Goal: Information Seeking & Learning: Learn about a topic

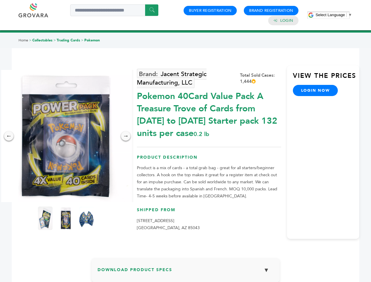
click at [333, 15] on span "Select Language" at bounding box center [329, 15] width 29 height 4
click at [66, 136] on img at bounding box center [66, 136] width 132 height 132
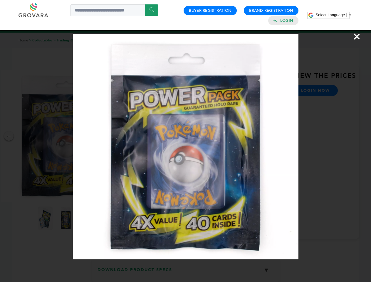
click at [9, 136] on div "×" at bounding box center [185, 141] width 371 height 282
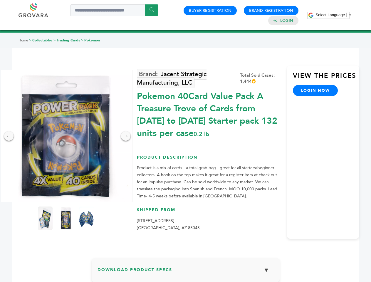
click at [126, 136] on div "→" at bounding box center [125, 135] width 9 height 9
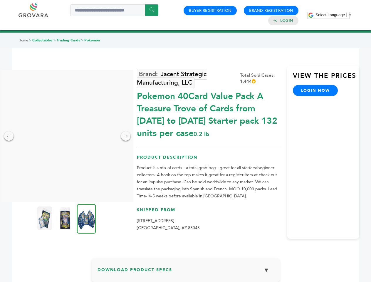
click at [45, 218] on img at bounding box center [44, 217] width 15 height 23
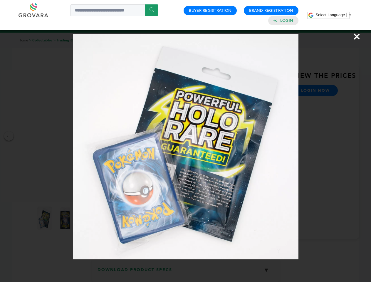
click at [66, 218] on div "×" at bounding box center [185, 141] width 371 height 282
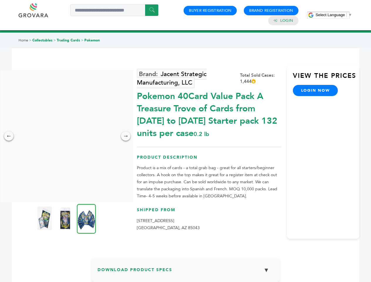
click at [86, 218] on img at bounding box center [86, 219] width 19 height 30
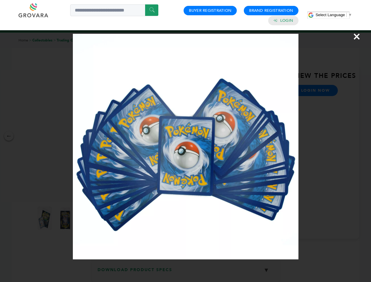
click at [185, 272] on div "×" at bounding box center [185, 141] width 371 height 282
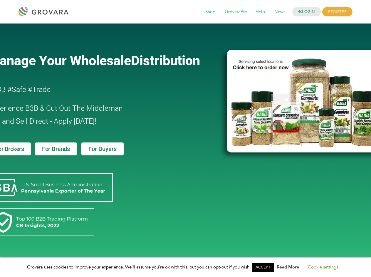
click at [264, 267] on link "ACCEPT" at bounding box center [263, 267] width 22 height 9
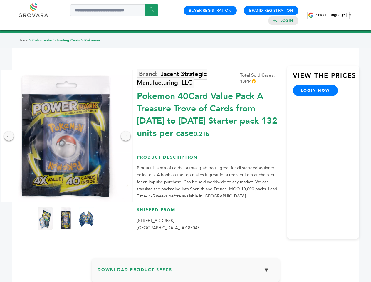
click at [333, 15] on span "Select Language" at bounding box center [329, 15] width 29 height 4
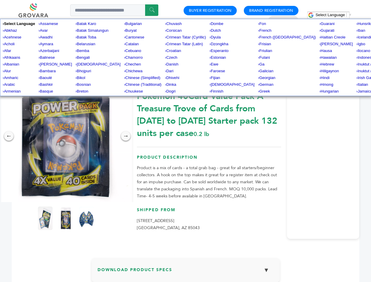
click at [66, 136] on img at bounding box center [66, 136] width 132 height 132
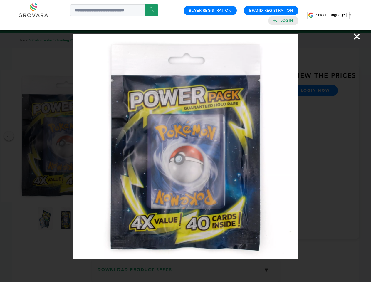
click at [9, 136] on div "×" at bounding box center [185, 141] width 371 height 282
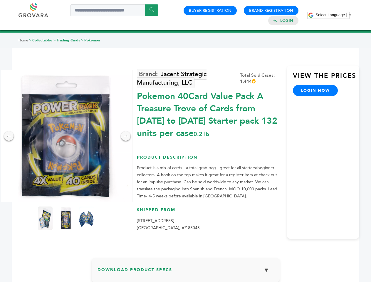
click at [126, 136] on div "→" at bounding box center [125, 135] width 9 height 9
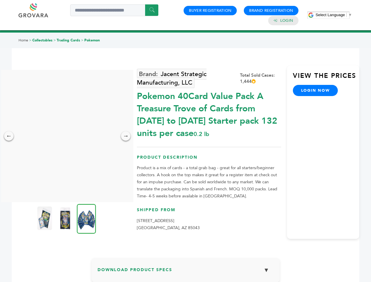
click at [45, 218] on img at bounding box center [44, 217] width 15 height 23
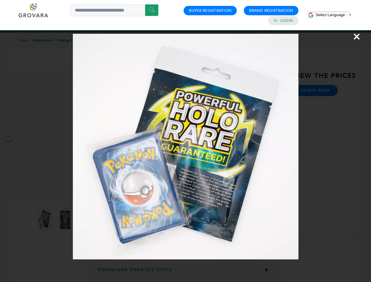
click at [66, 218] on div "×" at bounding box center [185, 141] width 371 height 282
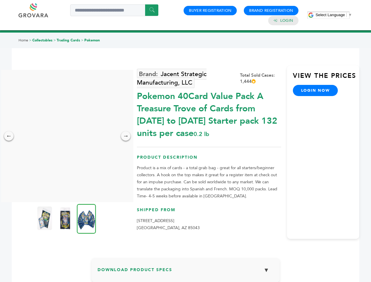
click at [86, 218] on img at bounding box center [86, 219] width 19 height 30
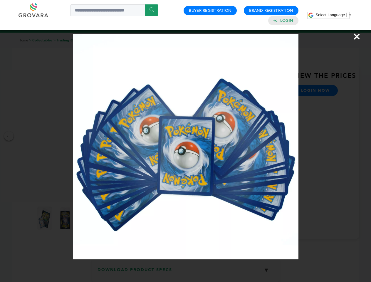
click at [185, 272] on div "×" at bounding box center [185, 141] width 371 height 282
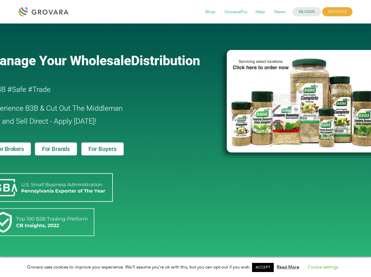
click at [264, 267] on link "ACCEPT" at bounding box center [263, 267] width 22 height 9
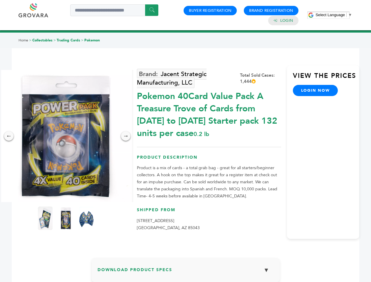
click at [333, 15] on span "Select Language" at bounding box center [329, 15] width 29 height 4
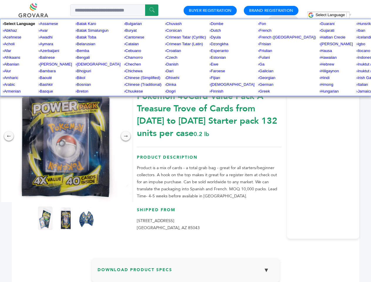
click at [66, 136] on img at bounding box center [66, 136] width 132 height 132
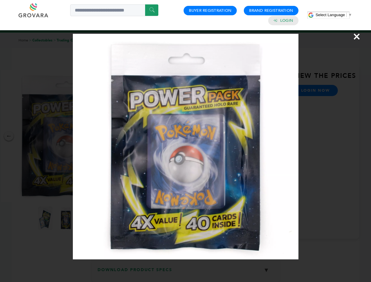
click at [9, 136] on div "×" at bounding box center [185, 141] width 371 height 282
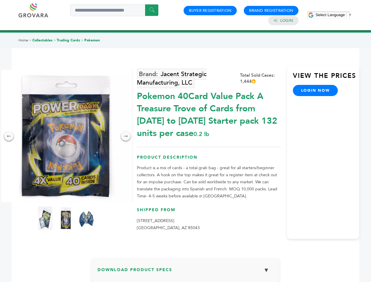
click at [126, 136] on div "→" at bounding box center [125, 135] width 9 height 9
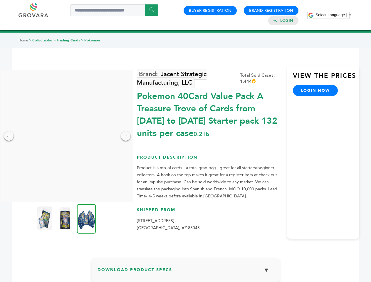
click at [45, 218] on img at bounding box center [44, 217] width 15 height 23
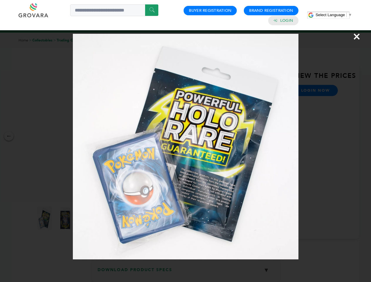
click at [66, 218] on div "×" at bounding box center [185, 141] width 371 height 282
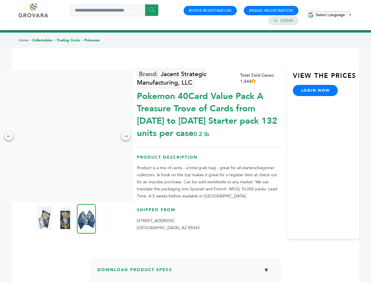
click at [86, 218] on img at bounding box center [86, 219] width 19 height 30
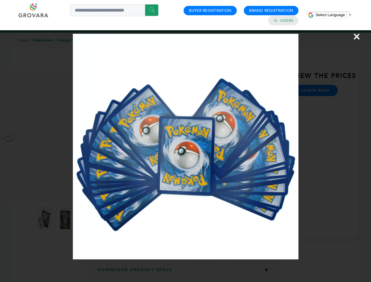
click at [185, 272] on div "×" at bounding box center [185, 141] width 371 height 282
